Goal: Task Accomplishment & Management: Use online tool/utility

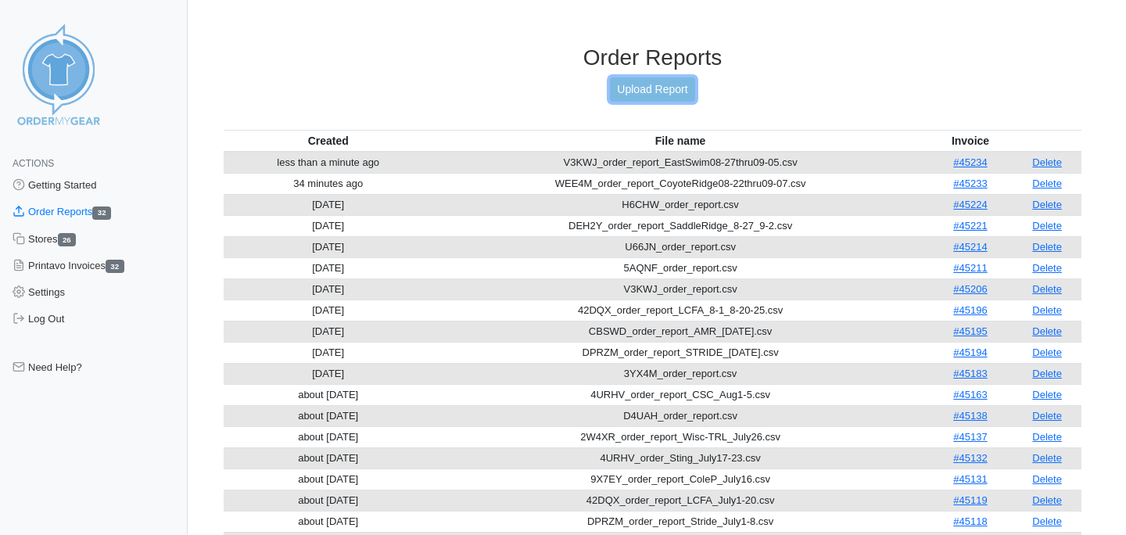
click at [633, 79] on link "Upload Report" at bounding box center [652, 89] width 84 height 24
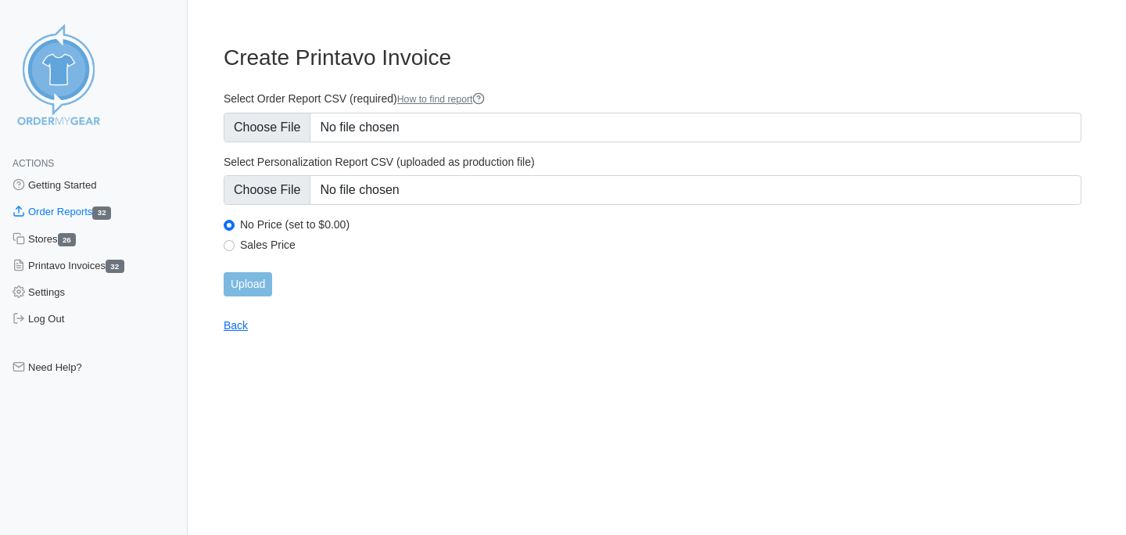
click at [240, 242] on label "Sales Price" at bounding box center [660, 245] width 841 height 14
click at [235, 242] on input "Sales Price" at bounding box center [229, 245] width 11 height 11
radio input "true"
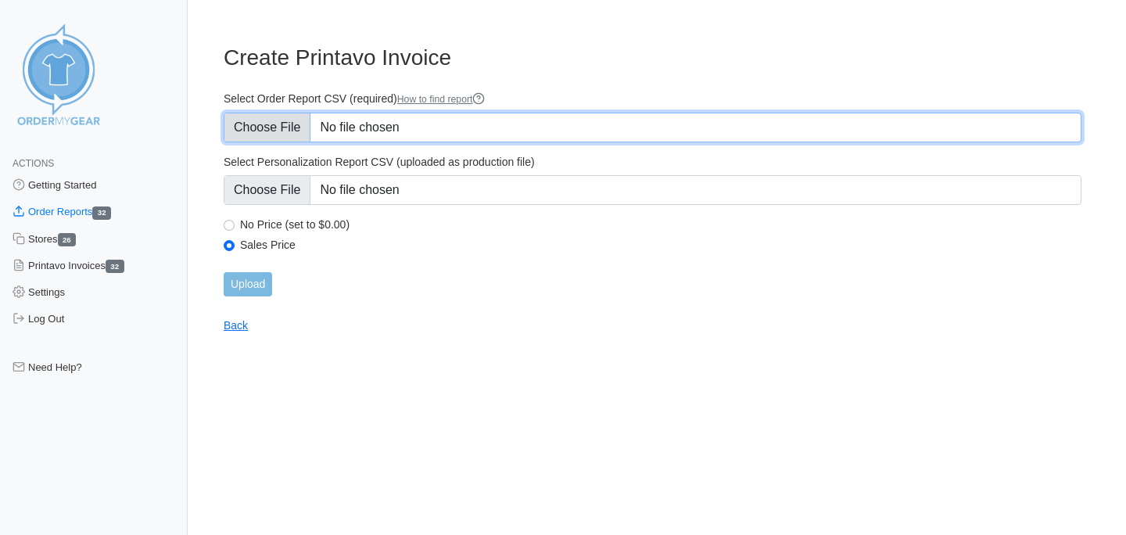
click at [256, 127] on input "Select Order Report CSV (required) How to find report" at bounding box center [653, 128] width 858 height 30
type input "C:\fakepath\CMBP7_order_report.csv"
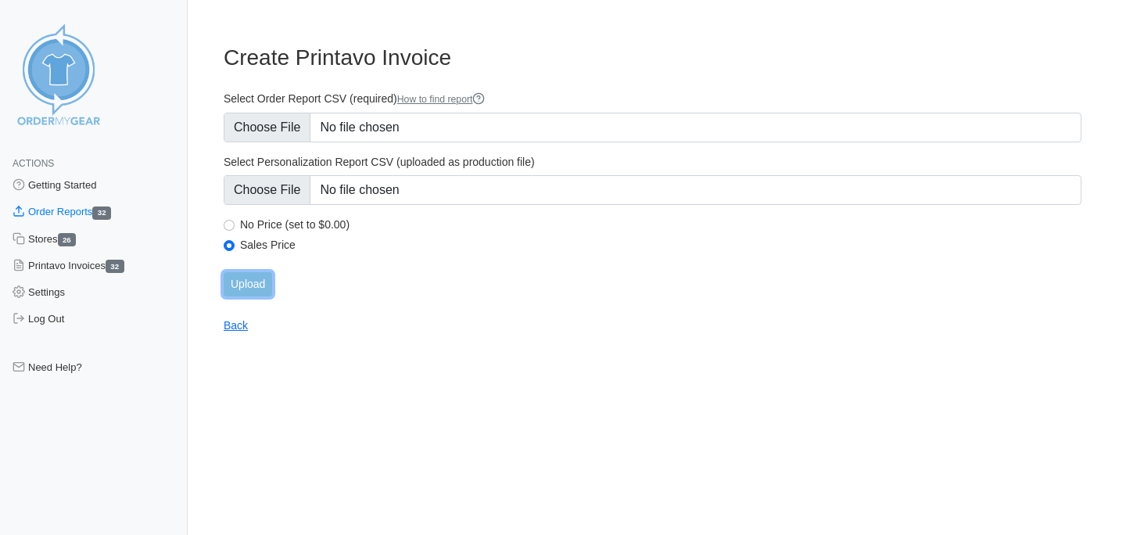
click at [255, 280] on input "Upload" at bounding box center [248, 284] width 48 height 24
